Goal: Task Accomplishment & Management: Manage account settings

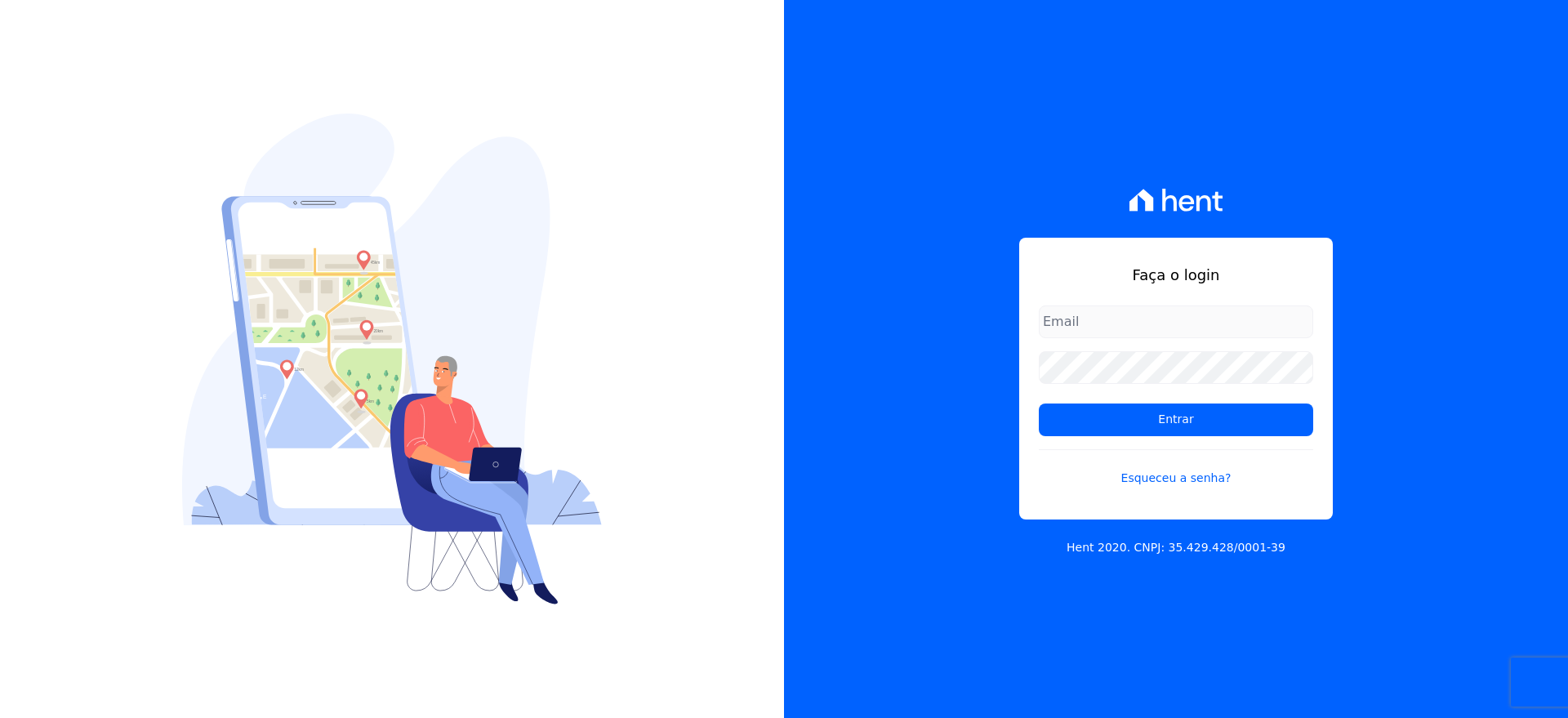
click at [1072, 325] on input "email" at bounding box center [1176, 322] width 274 height 33
type input "vellosoadm@gmail.com"
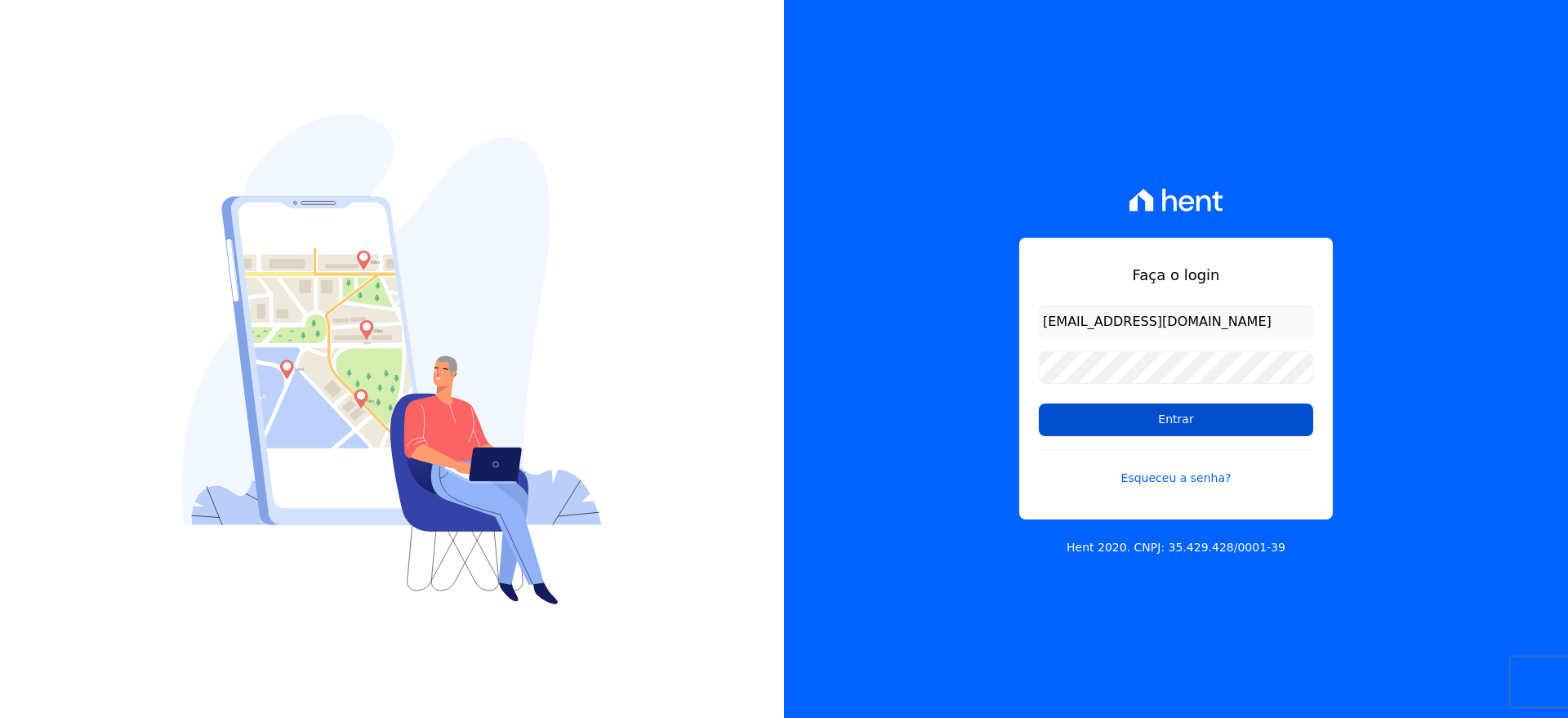
click at [1134, 424] on input "Entrar" at bounding box center [1176, 420] width 274 height 33
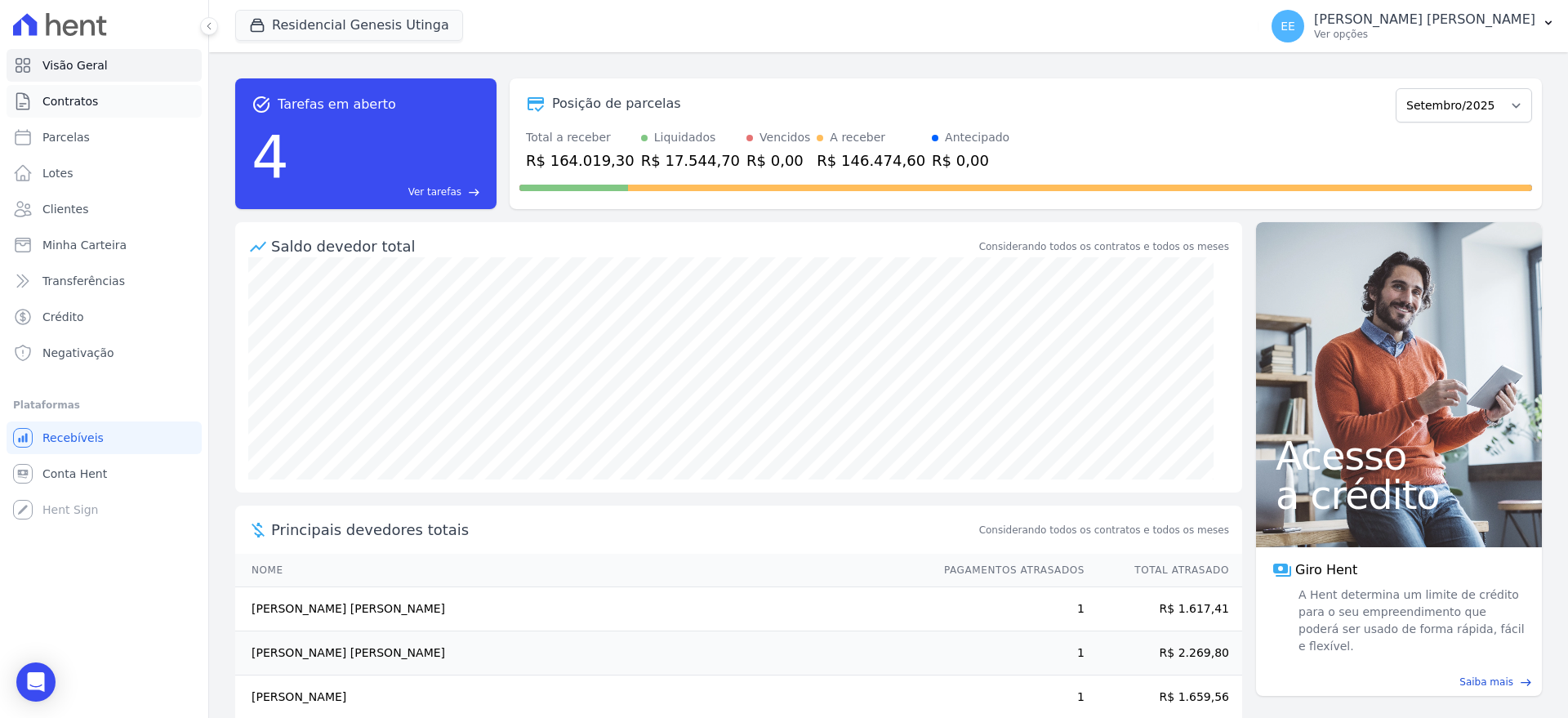
click at [77, 93] on span "Contratos" at bounding box center [70, 100] width 56 height 16
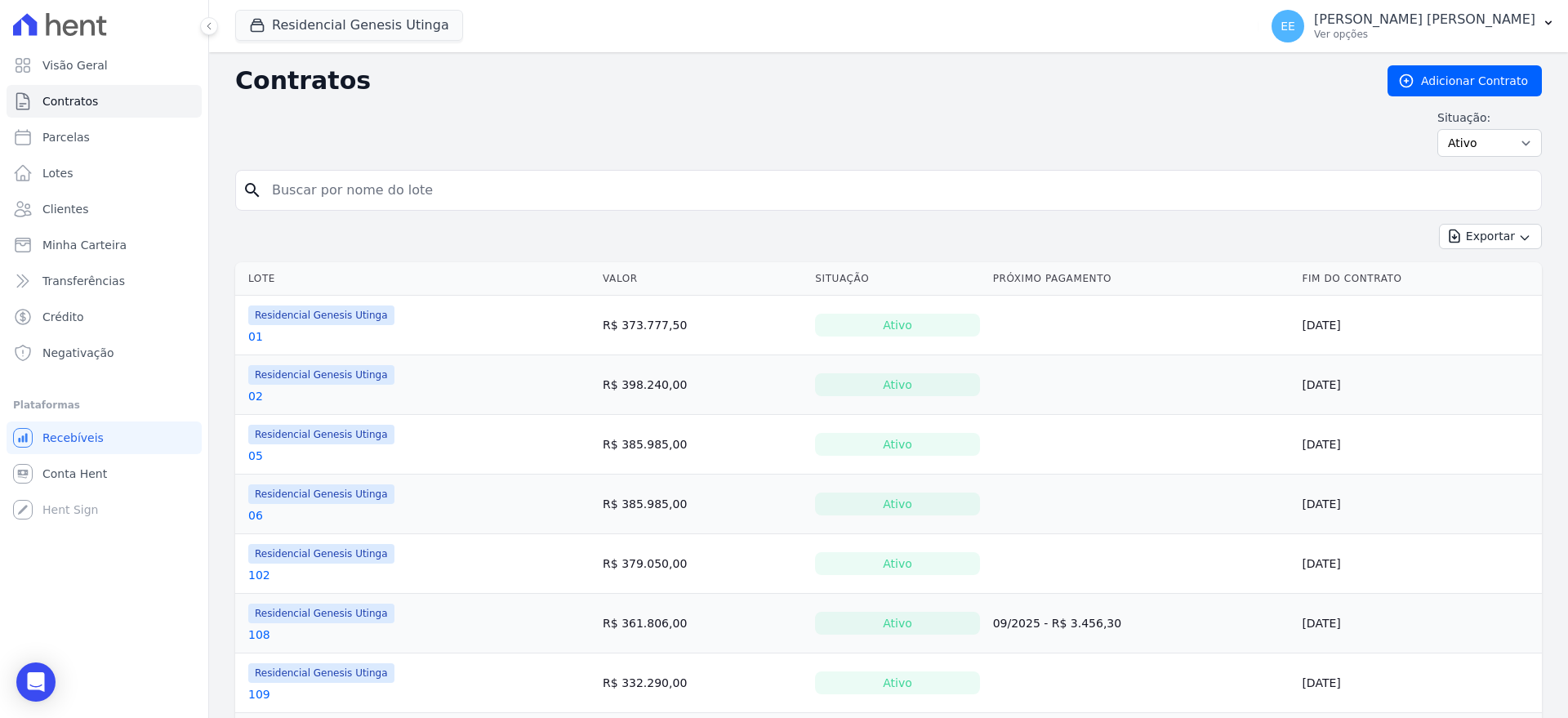
click at [305, 189] on input "search" at bounding box center [897, 190] width 1272 height 33
type input "89"
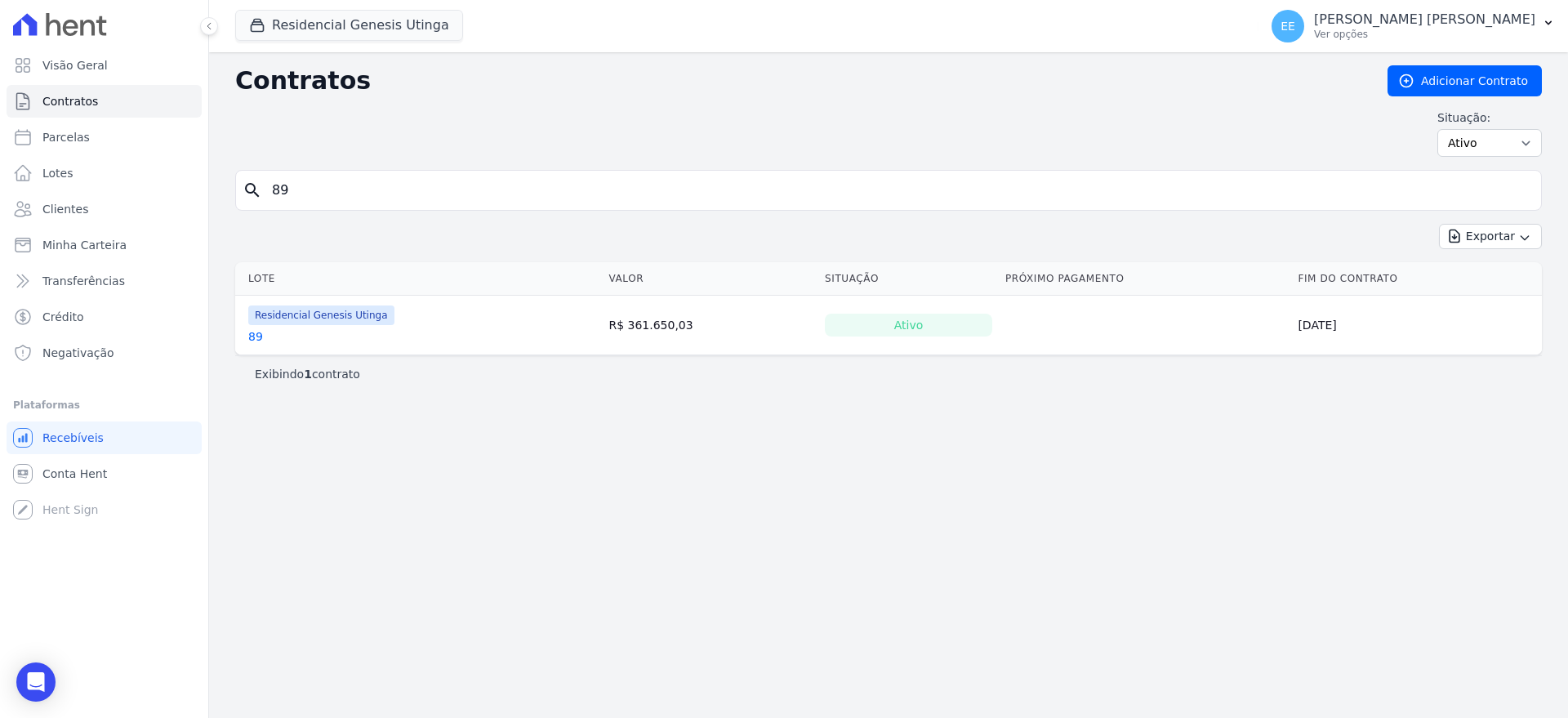
click at [251, 332] on link "89" at bounding box center [256, 336] width 15 height 16
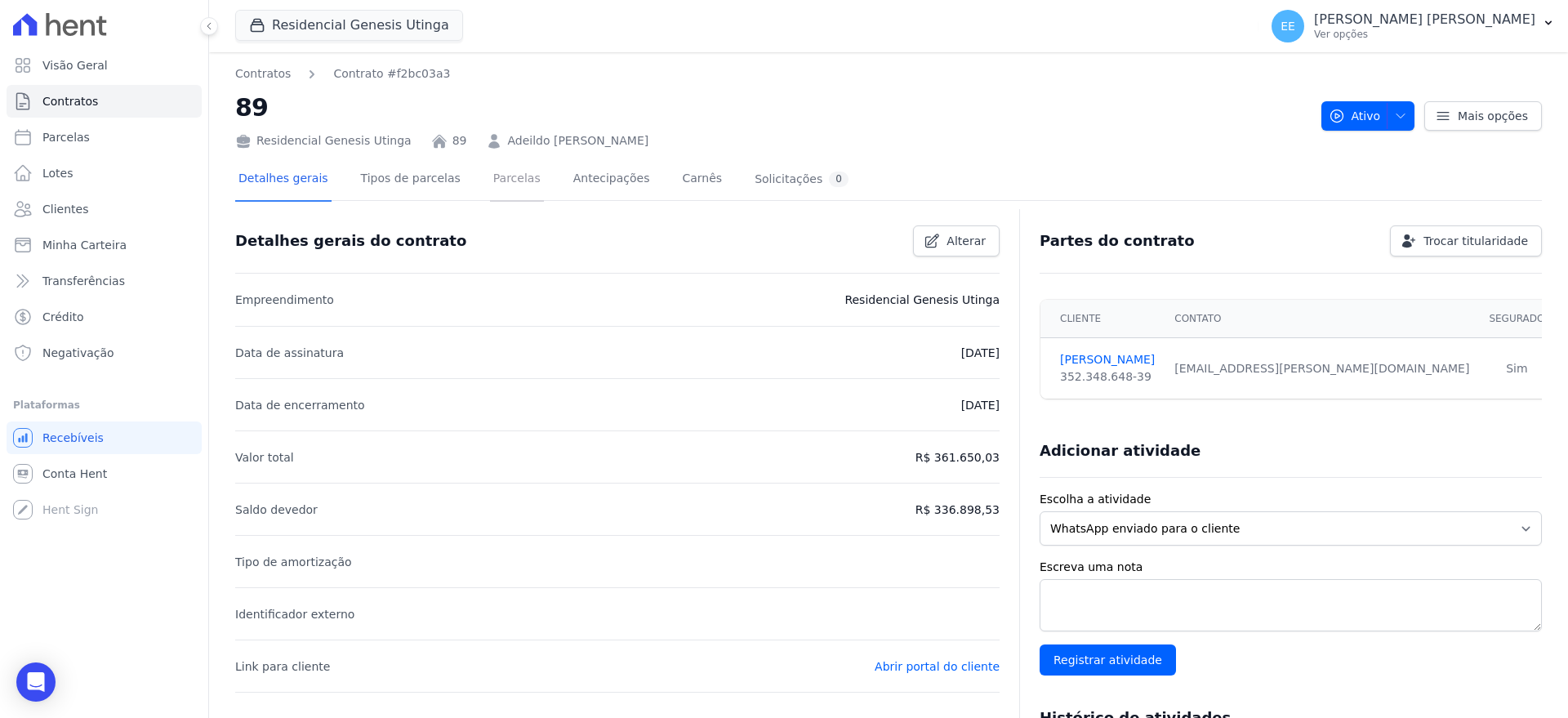
click at [497, 180] on link "Parcelas" at bounding box center [516, 181] width 54 height 44
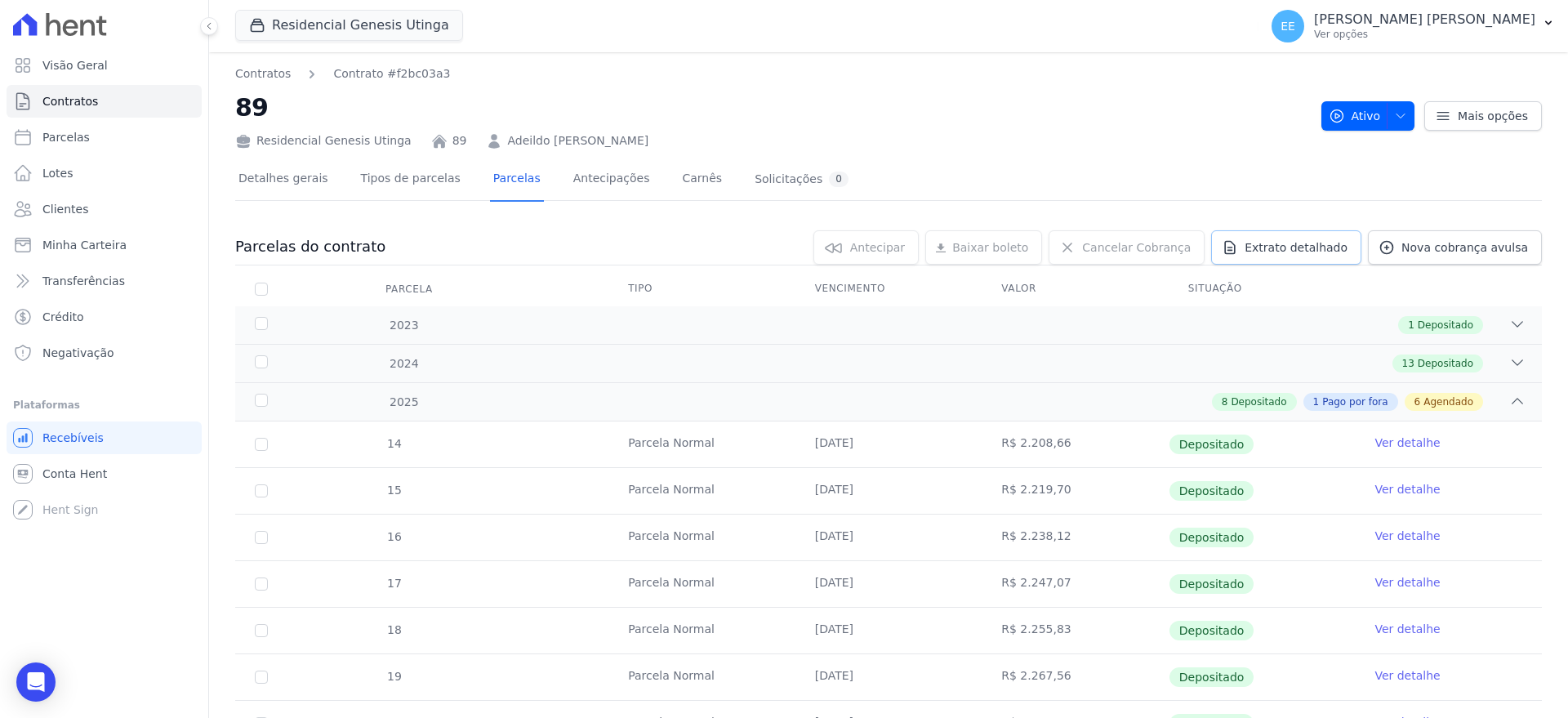
click at [1324, 257] on link "Extrato detalhado" at bounding box center [1286, 248] width 150 height 34
click at [1491, 246] on span "Exportar PDF" at bounding box center [1515, 248] width 86 height 16
